Goal: Navigation & Orientation: Find specific page/section

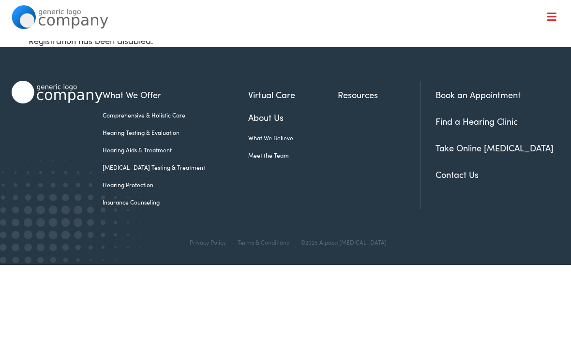
click at [341, 232] on div "What We Offer Comprehensive & Holistic Care Hearing Testing & Evaluation Hearin…" at bounding box center [286, 142] width 548 height 191
